Goal: Transaction & Acquisition: Purchase product/service

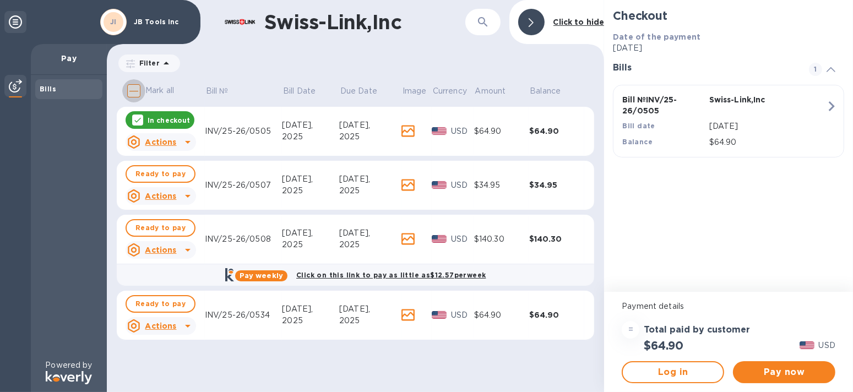
click at [134, 91] on input "Mark all" at bounding box center [133, 90] width 23 height 23
checkbox input "true"
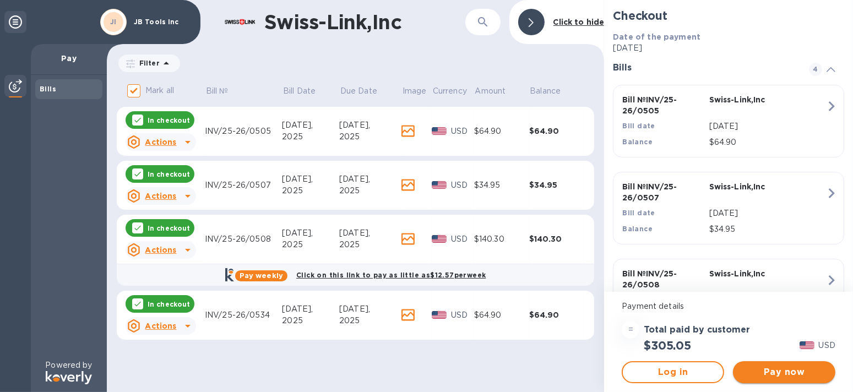
click at [782, 370] on span "Pay now" at bounding box center [784, 372] width 85 height 13
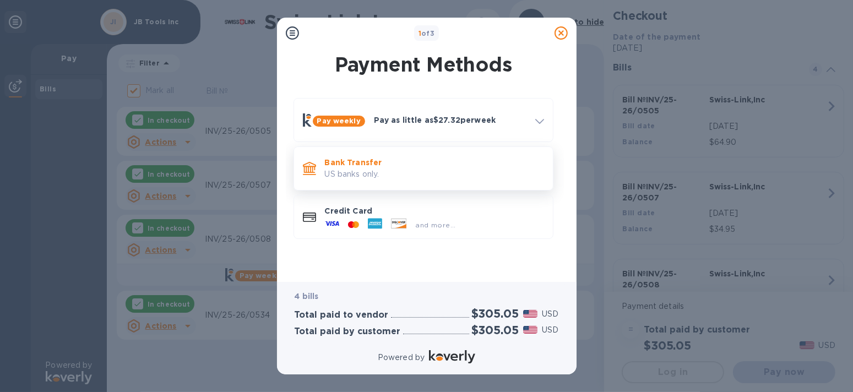
click at [363, 170] on p "US banks only." at bounding box center [434, 175] width 219 height 12
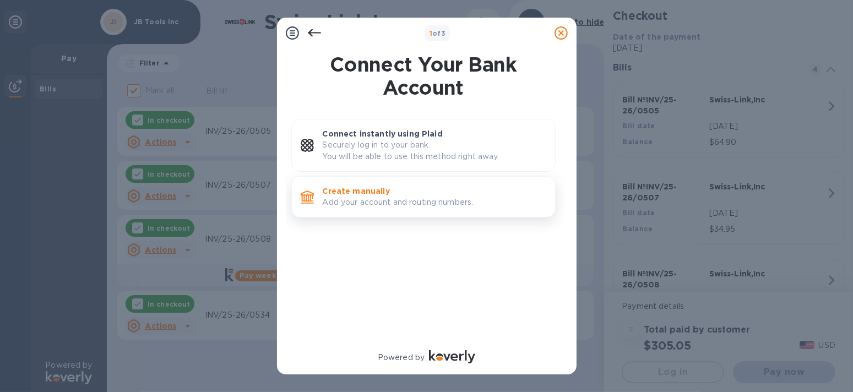
click at [418, 197] on p "Add your account and routing numbers." at bounding box center [435, 203] width 224 height 12
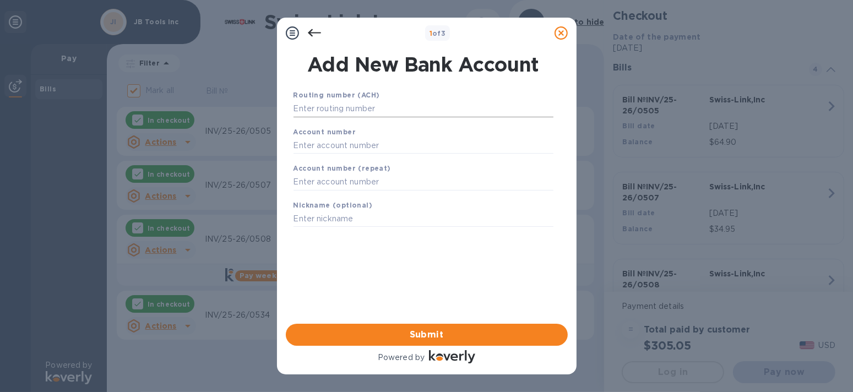
click at [409, 111] on input "text" at bounding box center [424, 109] width 260 height 17
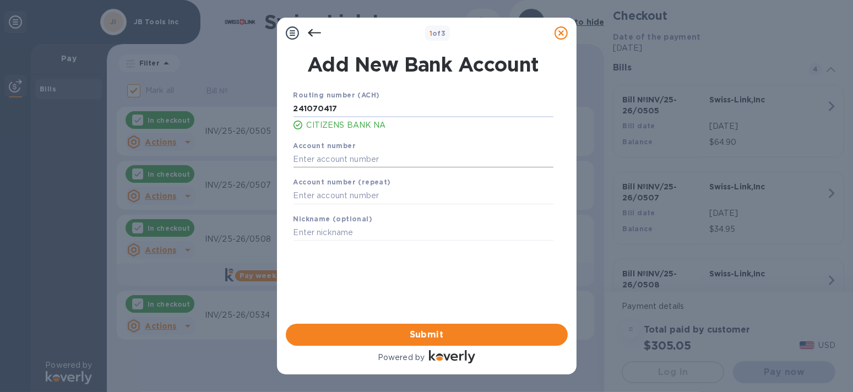
type input "241070417"
click at [410, 160] on input "text" at bounding box center [424, 159] width 260 height 17
type input "4511789532"
click at [411, 200] on input "text" at bounding box center [424, 196] width 260 height 17
type input "4511789532"
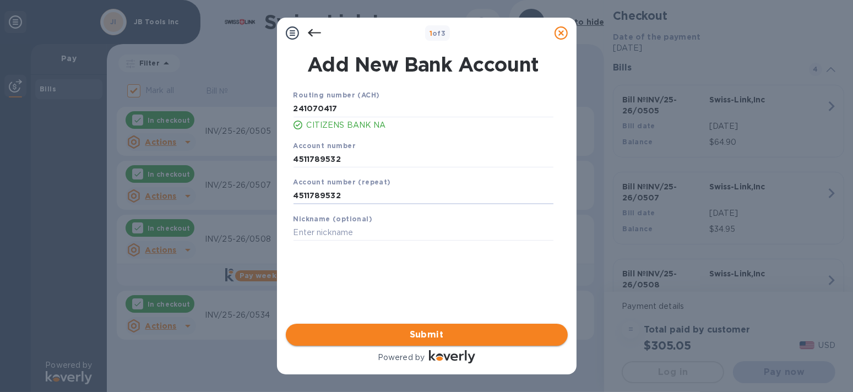
click at [458, 333] on span "Submit" at bounding box center [427, 334] width 264 height 13
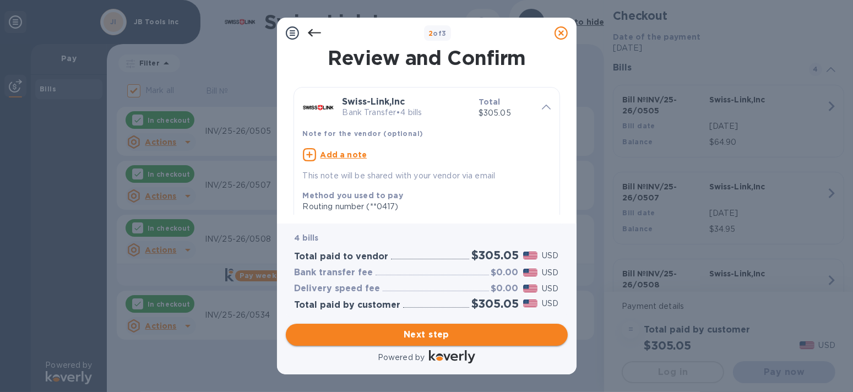
click at [445, 331] on span "Next step" at bounding box center [427, 334] width 264 height 13
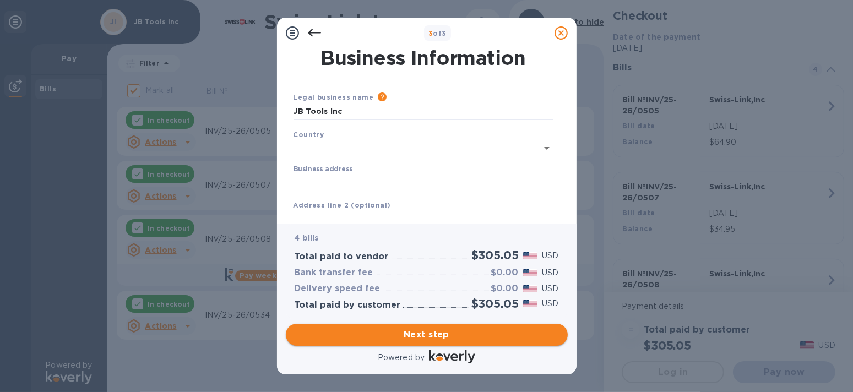
type input "[GEOGRAPHIC_DATA]"
click at [409, 180] on input "Business address" at bounding box center [424, 180] width 260 height 17
type input "[STREET_ADDRESS]"
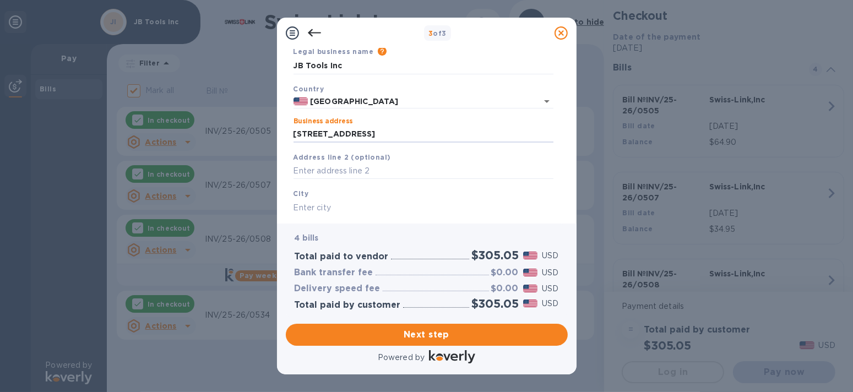
scroll to position [110, 0]
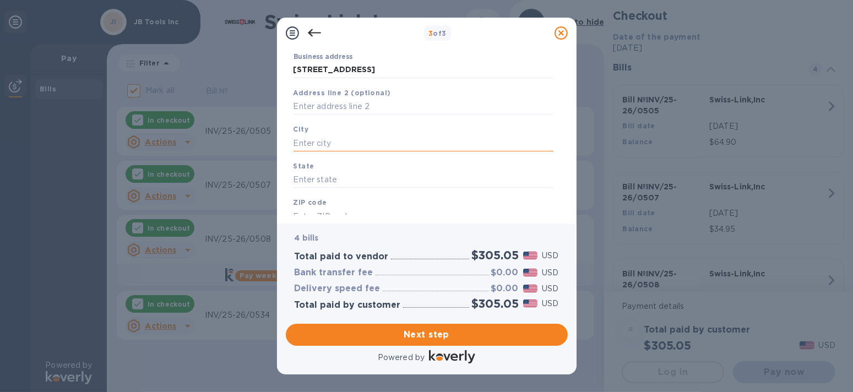
click at [388, 140] on input "text" at bounding box center [424, 143] width 260 height 17
type input "Livonia"
type input "MI"
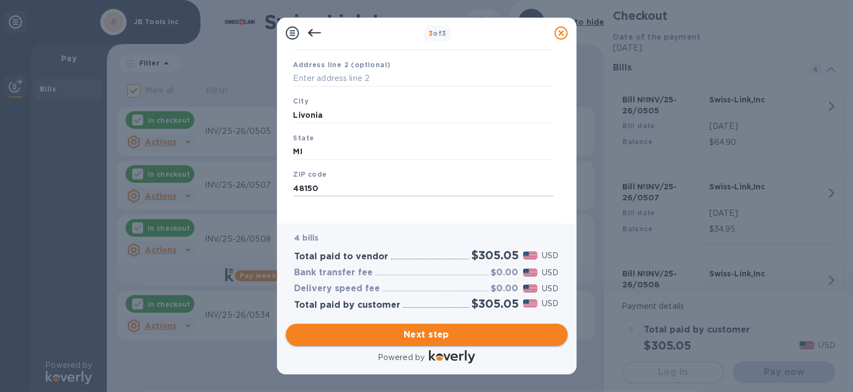
scroll to position [148, 0]
type input "48150"
click at [442, 334] on span "Next step" at bounding box center [427, 334] width 264 height 13
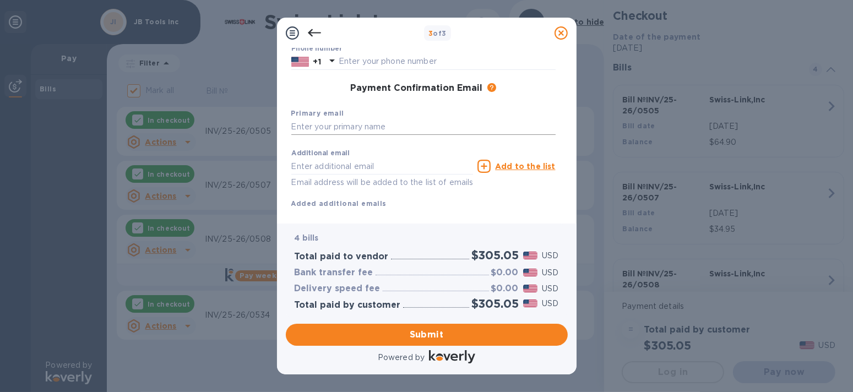
click at [414, 127] on input "text" at bounding box center [423, 127] width 264 height 17
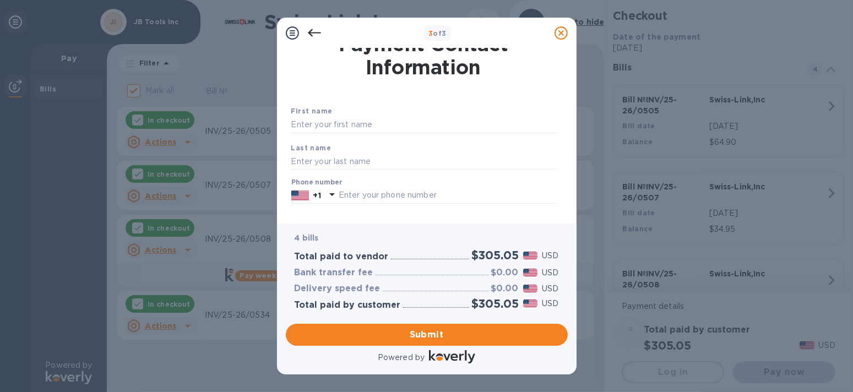
scroll to position [0, 0]
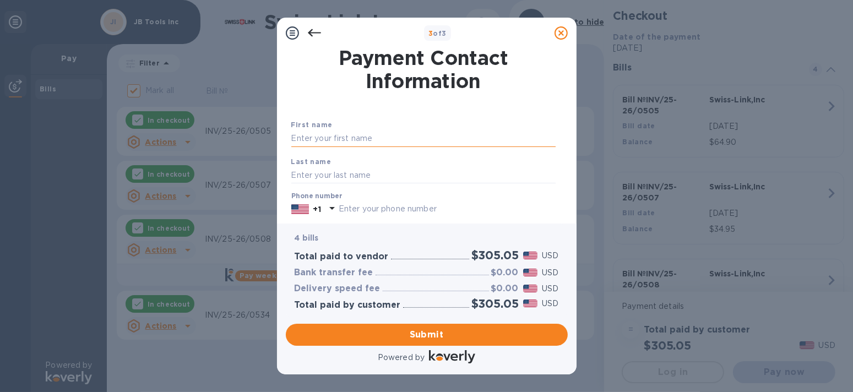
click at [412, 135] on input "text" at bounding box center [423, 139] width 264 height 17
type input "General"
type input "payables"
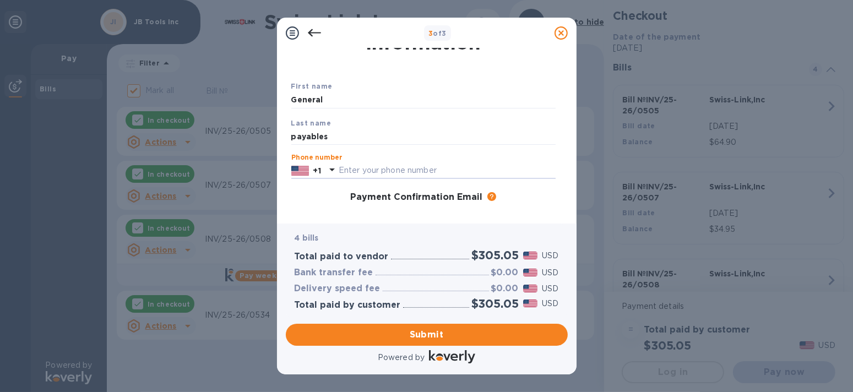
scroll to position [57, 0]
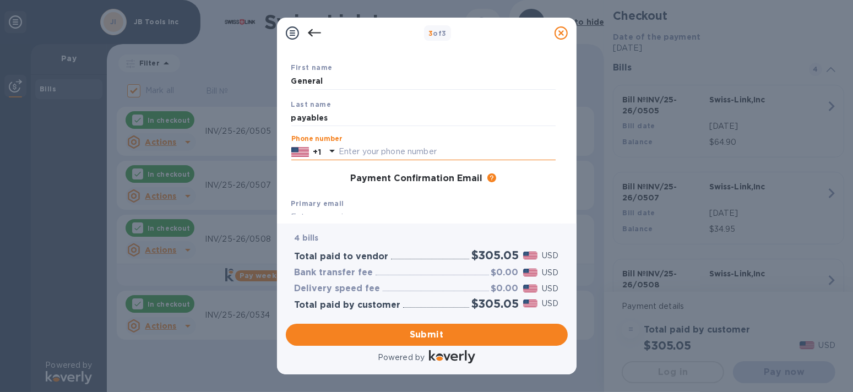
click at [454, 154] on input "text" at bounding box center [447, 152] width 217 height 17
type input "7347446449"
type input "[EMAIL_ADDRESS][DOMAIN_NAME]"
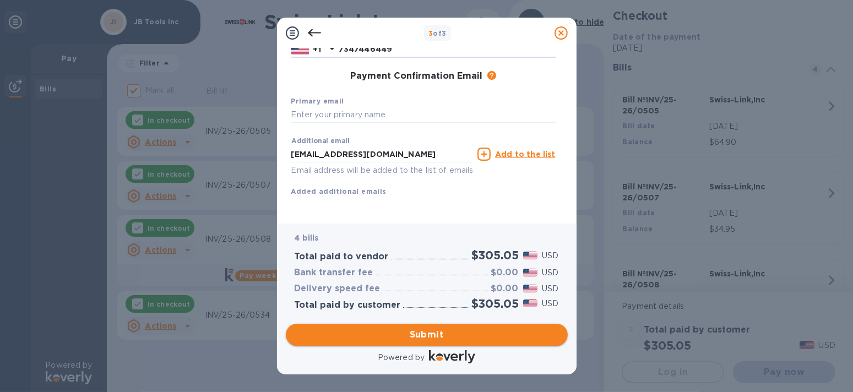
click at [433, 334] on span "Submit" at bounding box center [427, 334] width 264 height 13
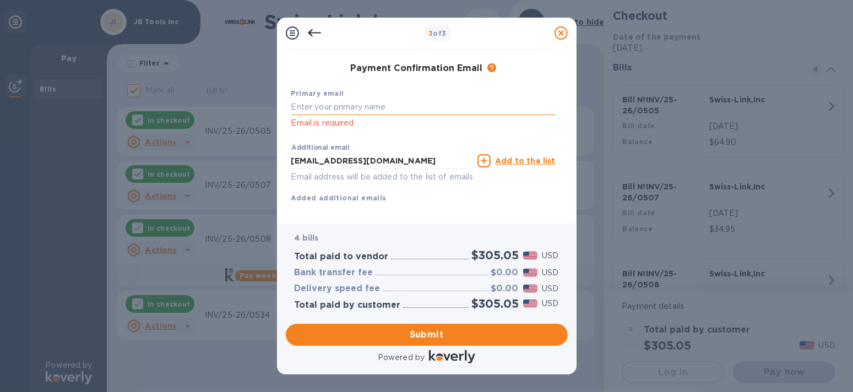
click at [374, 109] on input "text" at bounding box center [423, 107] width 264 height 17
type input "[EMAIL_ADDRESS][DOMAIN_NAME]"
click at [420, 331] on span "Submit" at bounding box center [427, 334] width 264 height 13
